Goal: Information Seeking & Learning: Learn about a topic

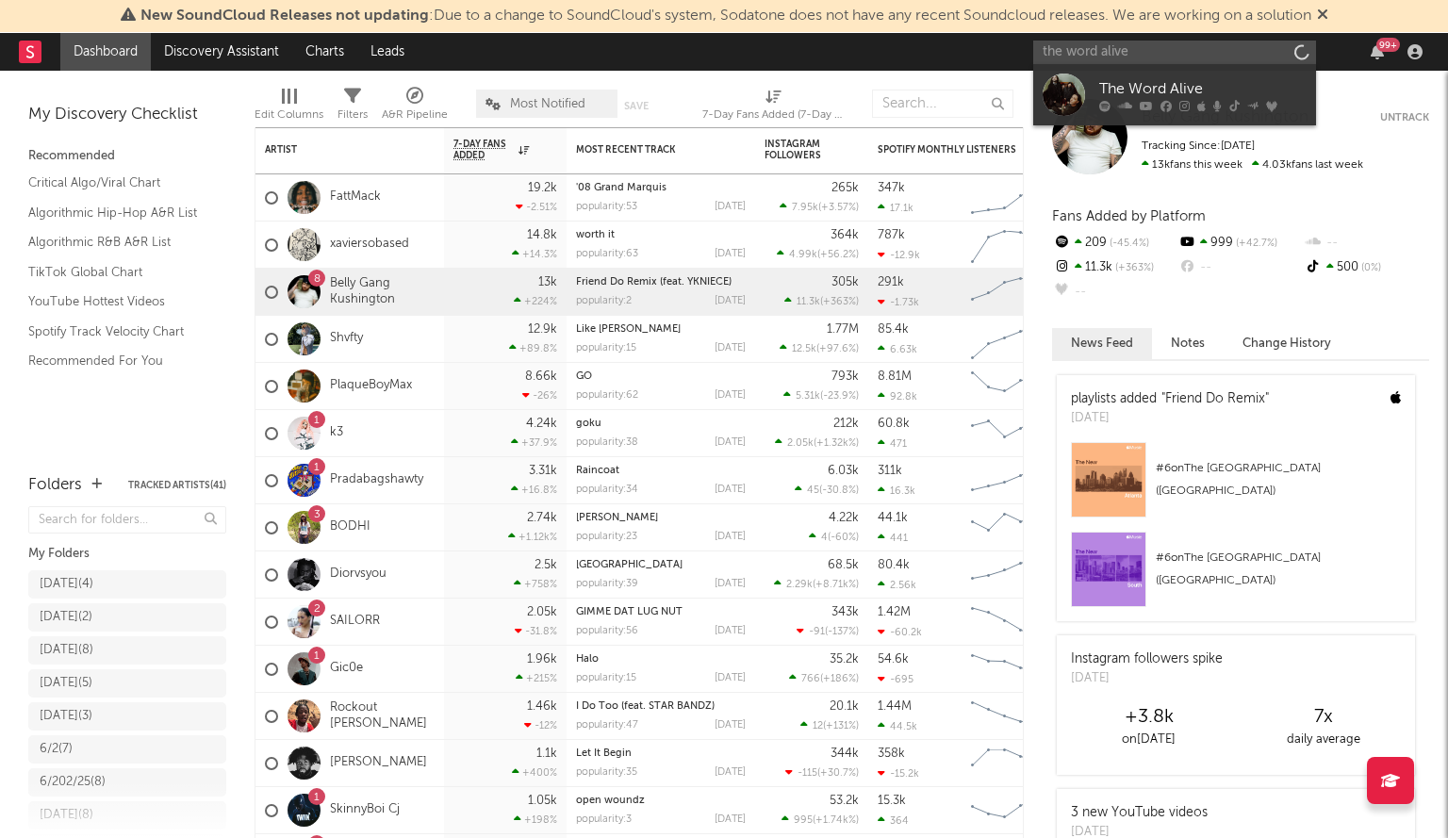
type input "the word alive"
drag, startPoint x: 0, startPoint y: 0, endPoint x: 1115, endPoint y: 95, distance: 1119.1
click at [1115, 95] on div "The Word Alive" at bounding box center [1202, 89] width 207 height 23
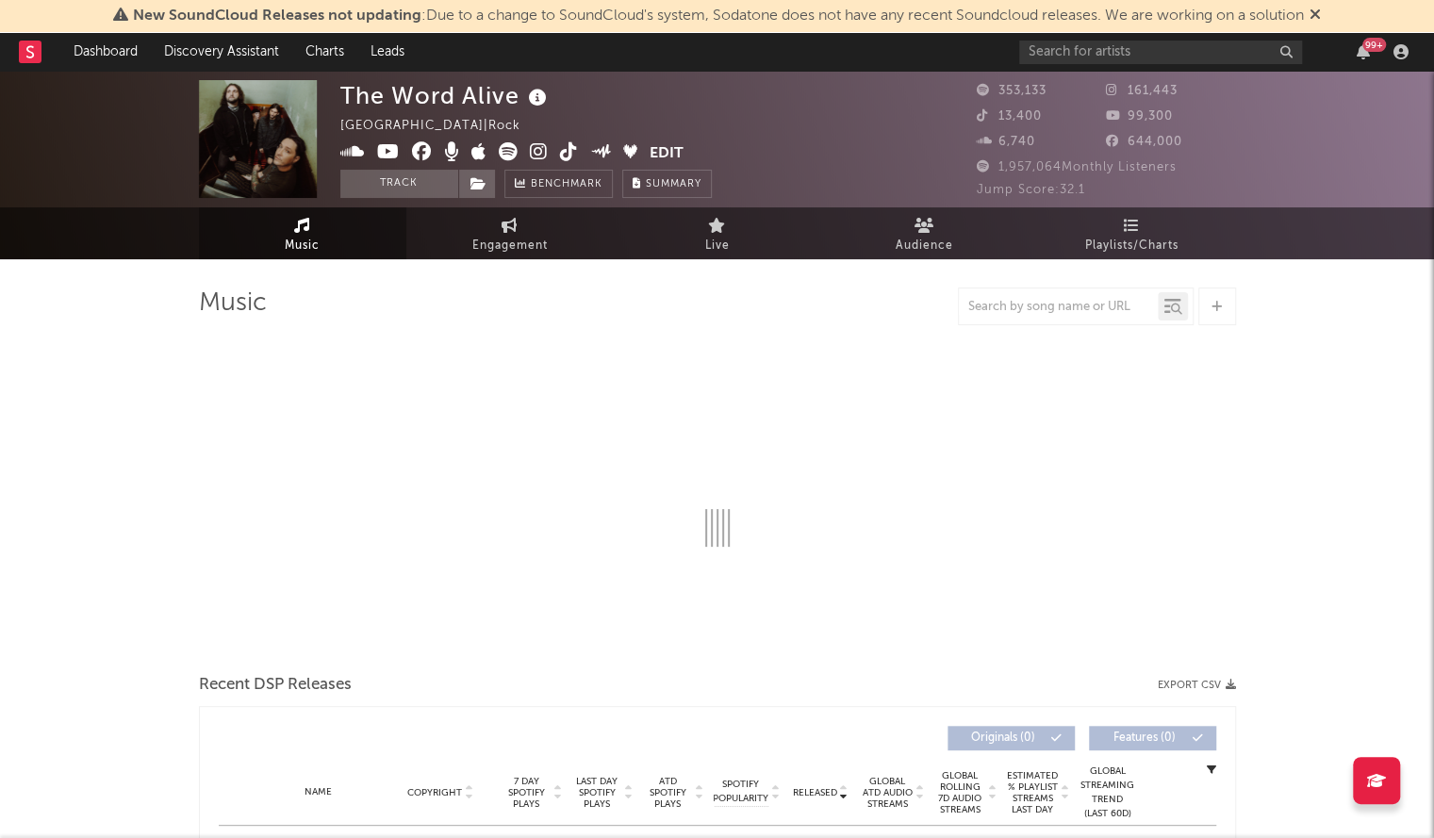
select select "6m"
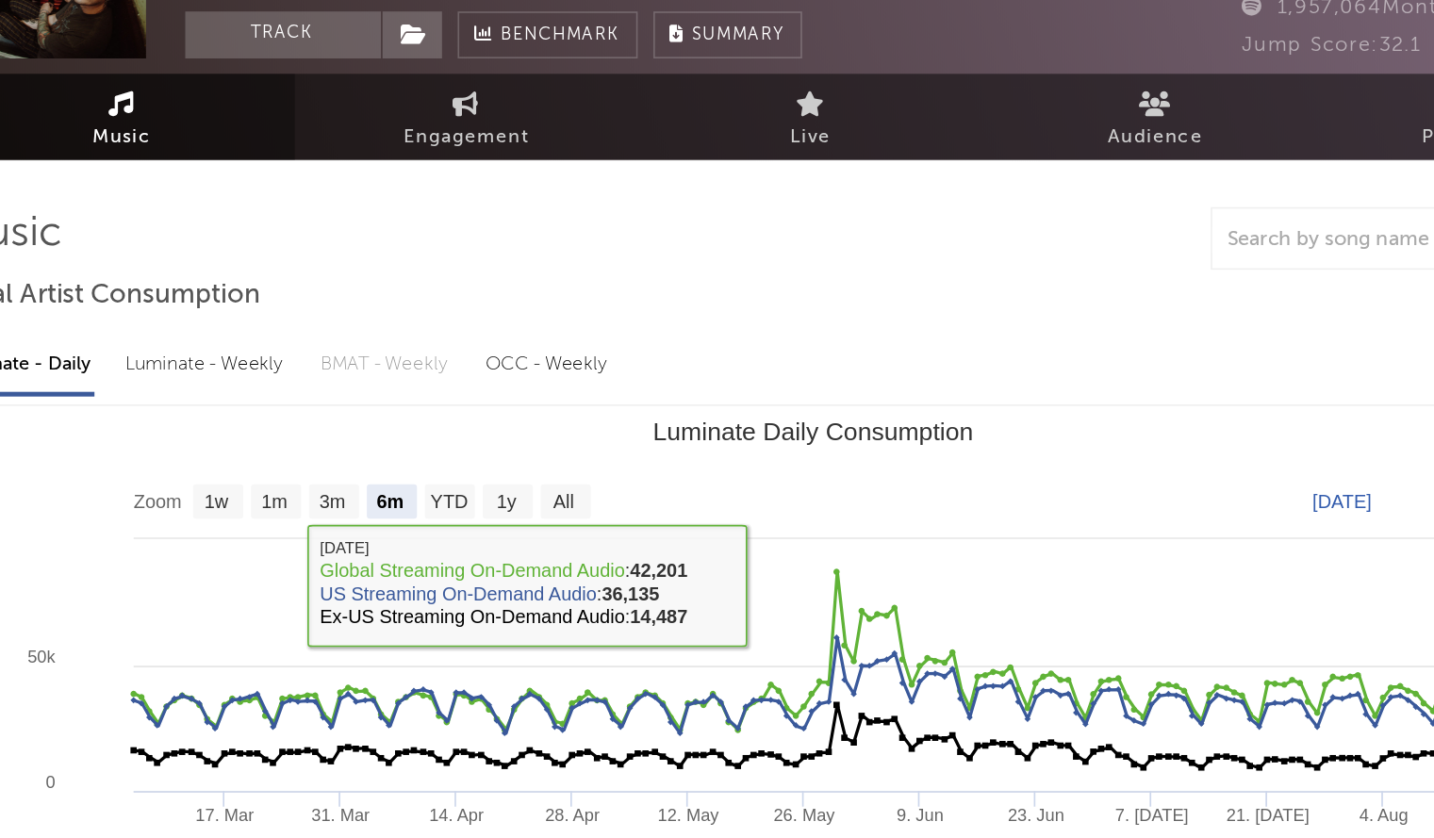
click at [575, 409] on rect "Luminate Daily Consumption" at bounding box center [718, 595] width 1036 height 377
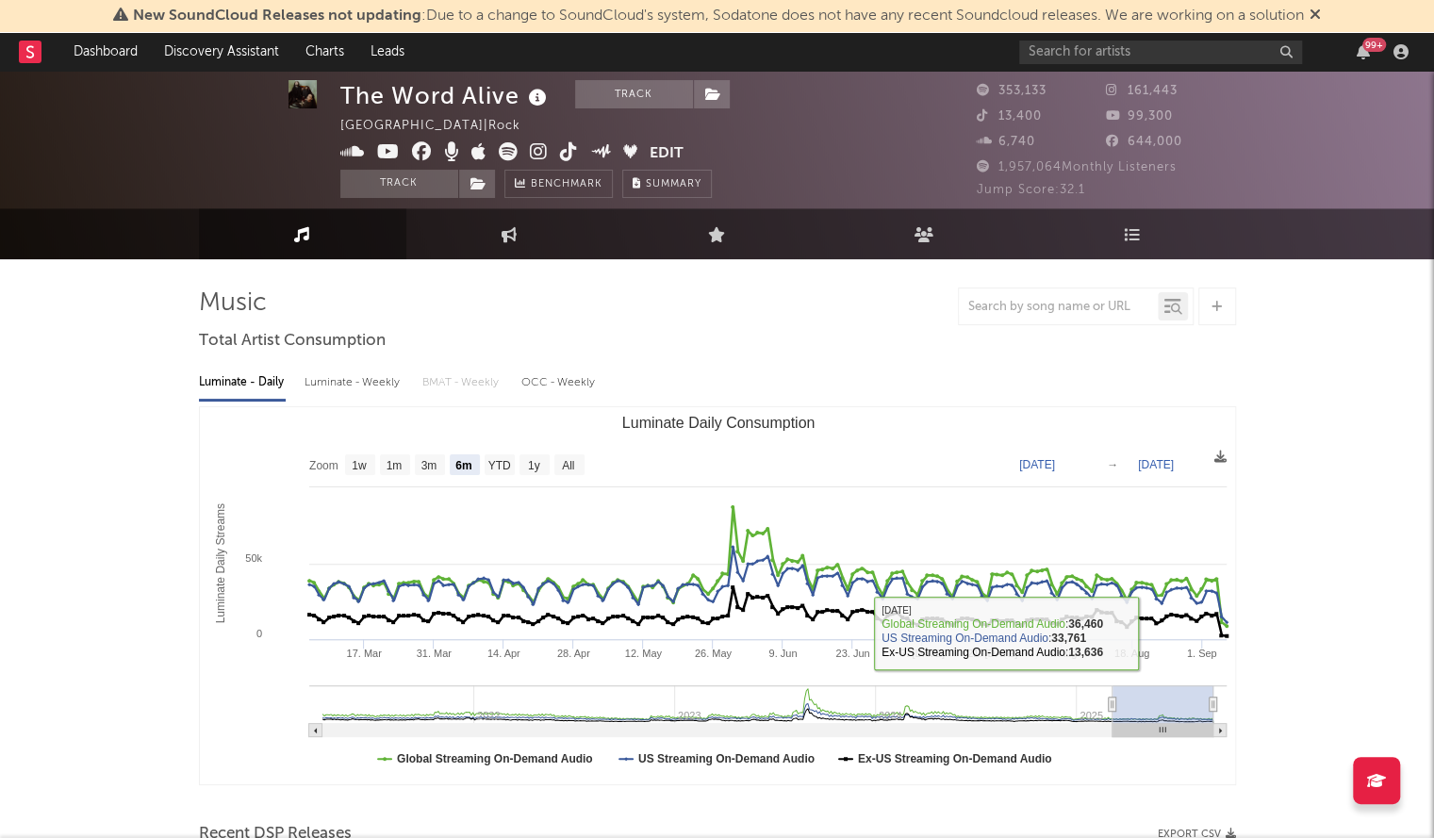
scroll to position [629, 0]
